Goal: Use online tool/utility

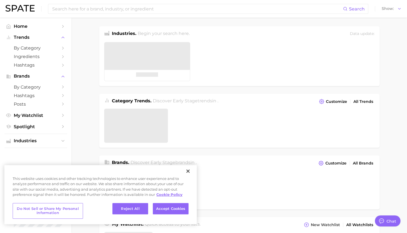
type textarea "x"
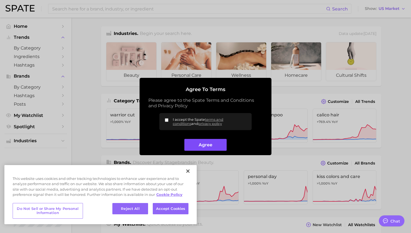
click at [198, 147] on button "Agree" at bounding box center [205, 145] width 42 height 12
click at [167, 119] on input "I accept the Spate terms and conditions and privacy policy" at bounding box center [167, 120] width 4 height 4
checkbox input "true"
click at [202, 144] on button "Agree" at bounding box center [205, 145] width 42 height 12
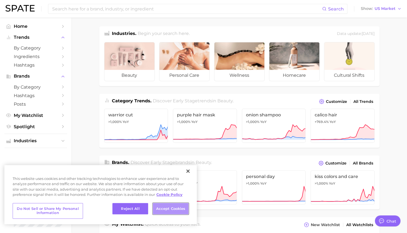
click at [182, 208] on button "Accept Cookies" at bounding box center [171, 209] width 36 height 12
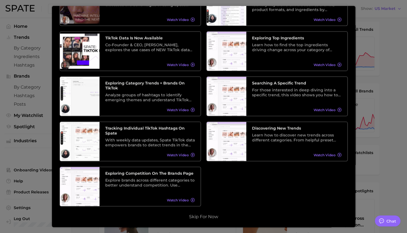
scroll to position [82, 0]
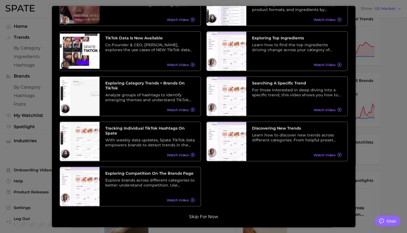
click at [205, 218] on button "Skip for now" at bounding box center [203, 216] width 32 height 5
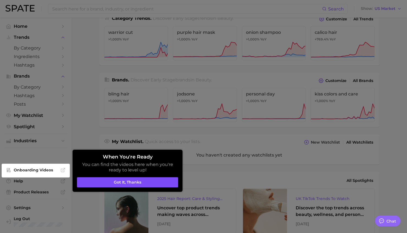
click at [143, 181] on button "Got it, thanks" at bounding box center [127, 182] width 101 height 10
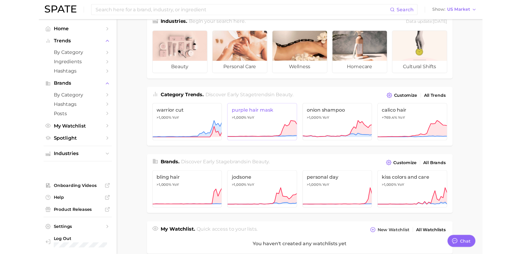
scroll to position [0, 0]
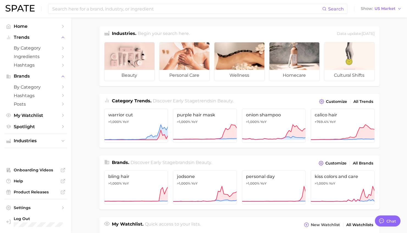
type textarea "x"
